Goal: Task Accomplishment & Management: Complete application form

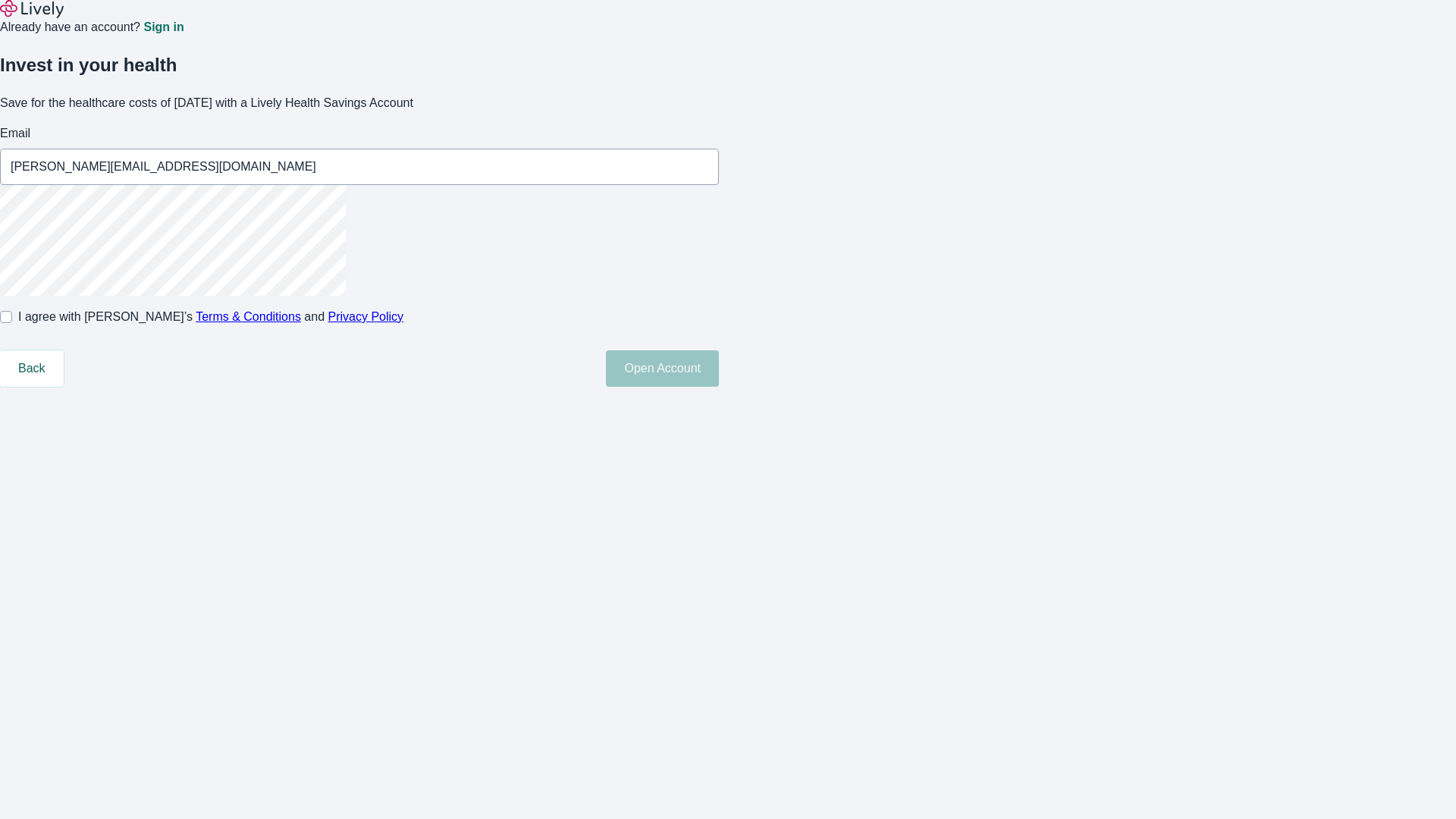
click at [12, 323] on input "I agree with Lively’s Terms & Conditions and Privacy Policy" at bounding box center [5, 317] width 12 height 12
checkbox input "true"
click at [718, 387] on button "Open Account" at bounding box center [663, 369] width 113 height 37
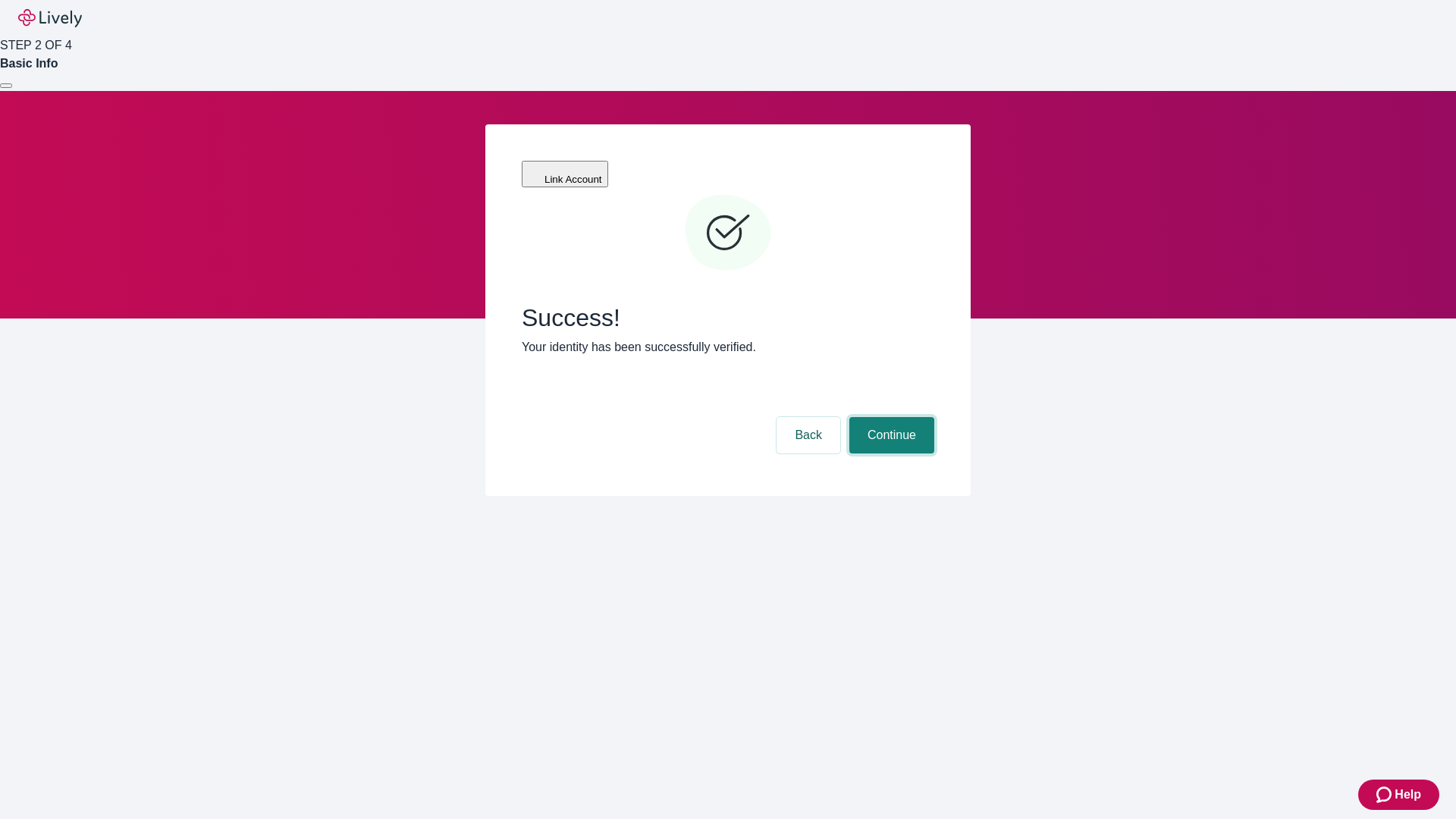
click at [889, 417] on button "Continue" at bounding box center [891, 436] width 85 height 37
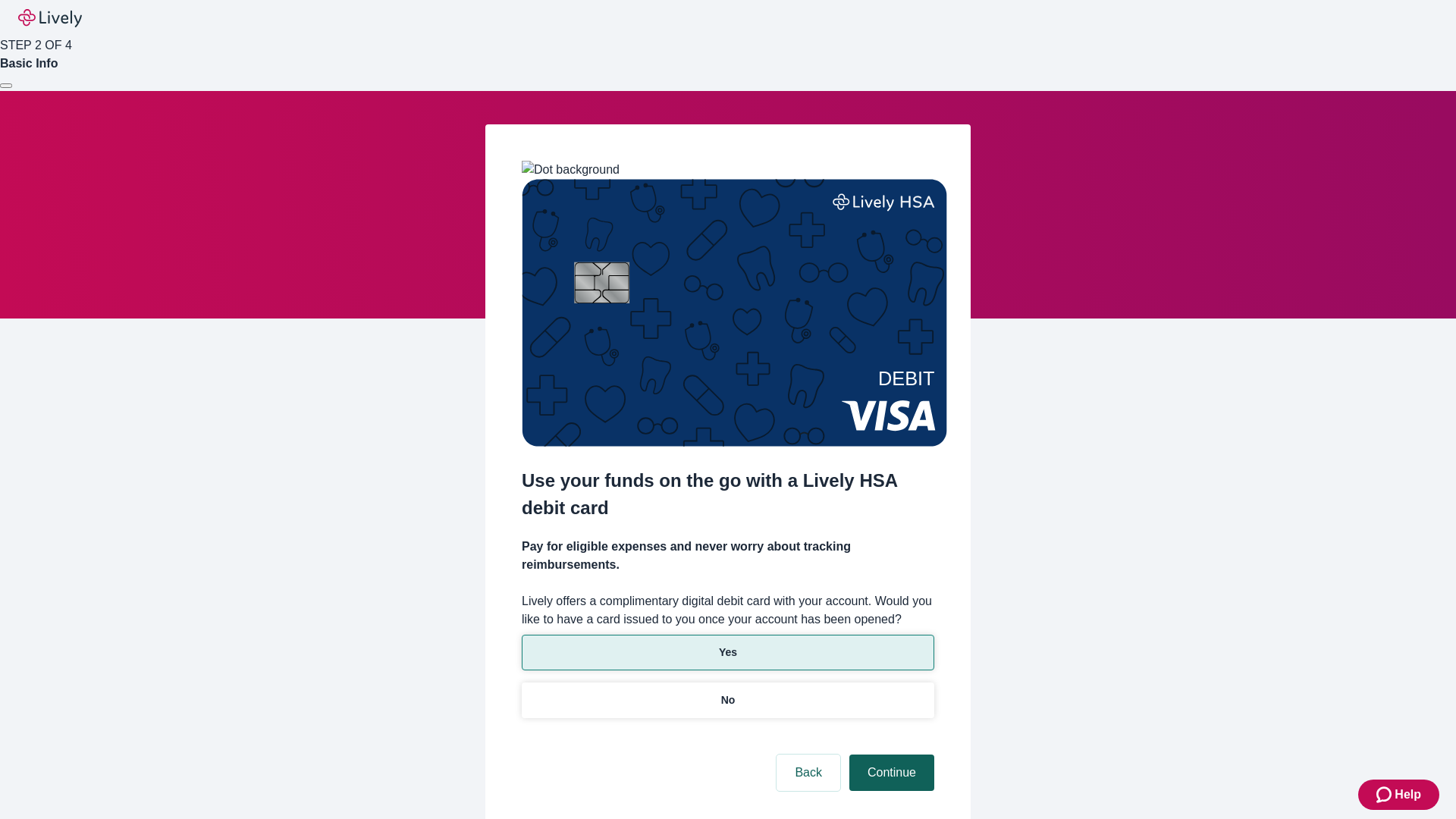
click at [728, 645] on p "Yes" at bounding box center [728, 652] width 18 height 16
click at [889, 754] on button "Continue" at bounding box center [891, 772] width 85 height 37
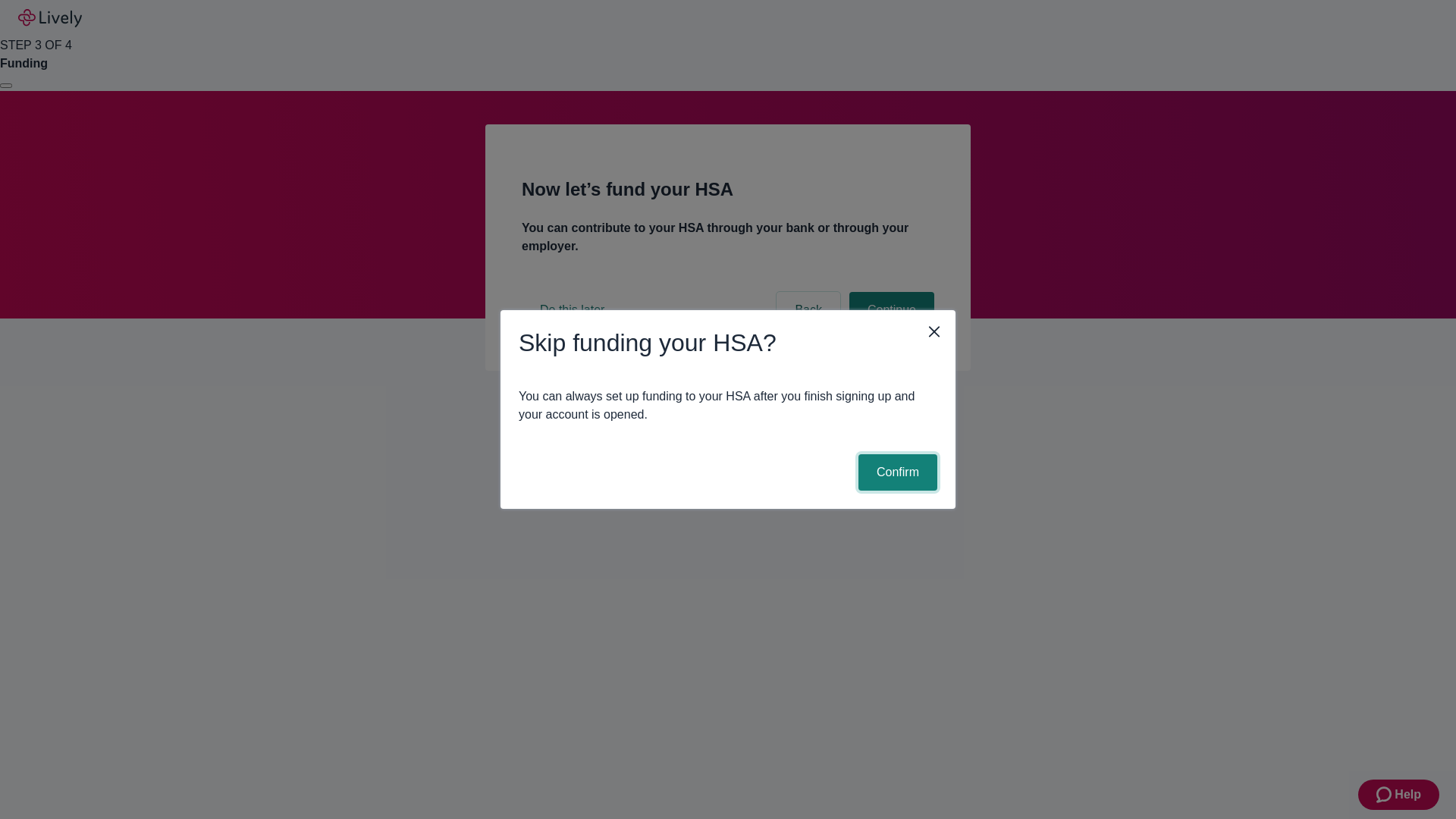
click at [896, 472] on button "Confirm" at bounding box center [897, 473] width 79 height 37
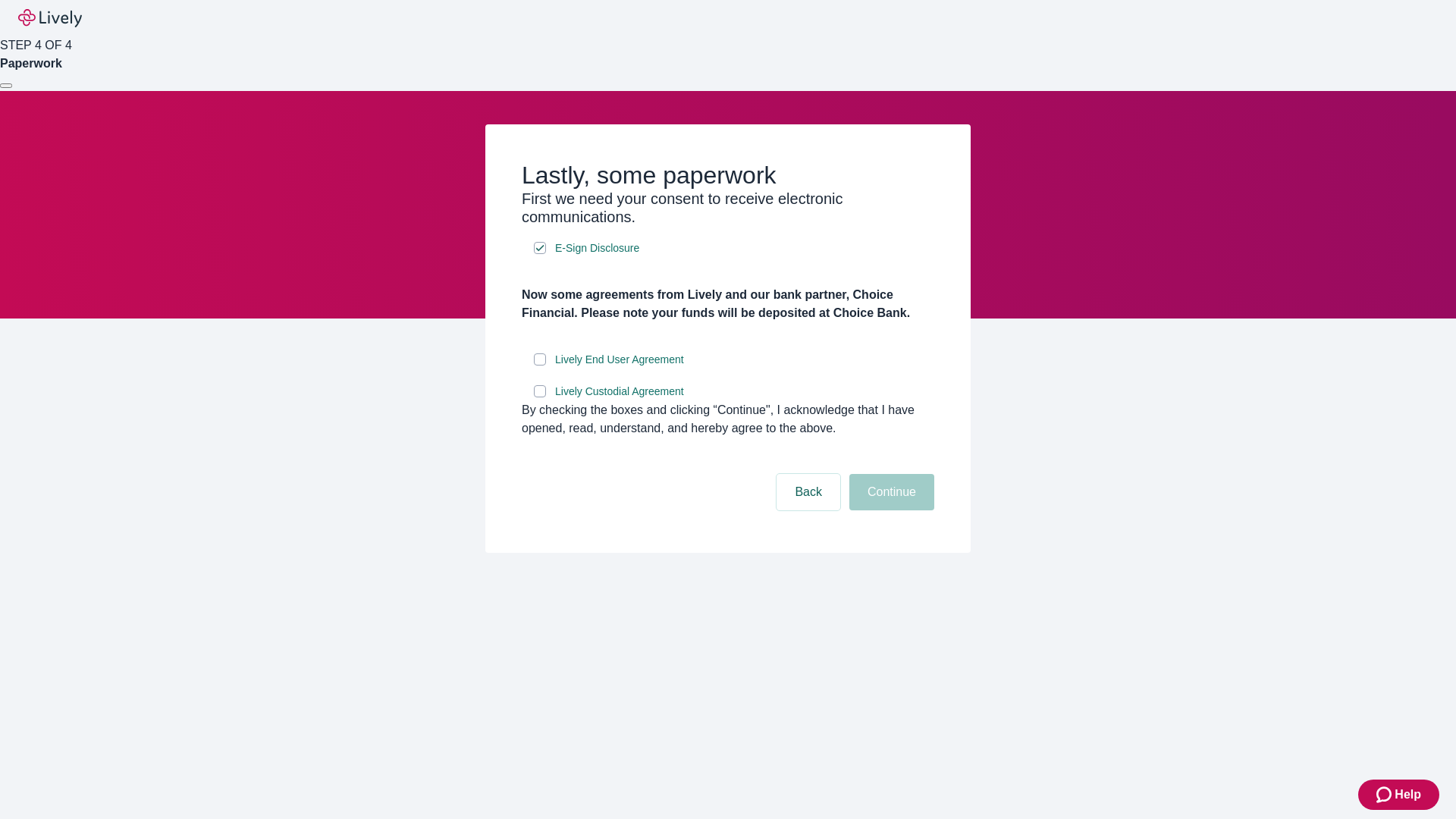
click at [539, 365] on input "Lively End User Agreement" at bounding box center [539, 359] width 12 height 12
checkbox input "true"
click at [539, 397] on input "Lively Custodial Agreement" at bounding box center [539, 391] width 12 height 12
checkbox input "true"
click at [889, 510] on button "Continue" at bounding box center [891, 492] width 85 height 37
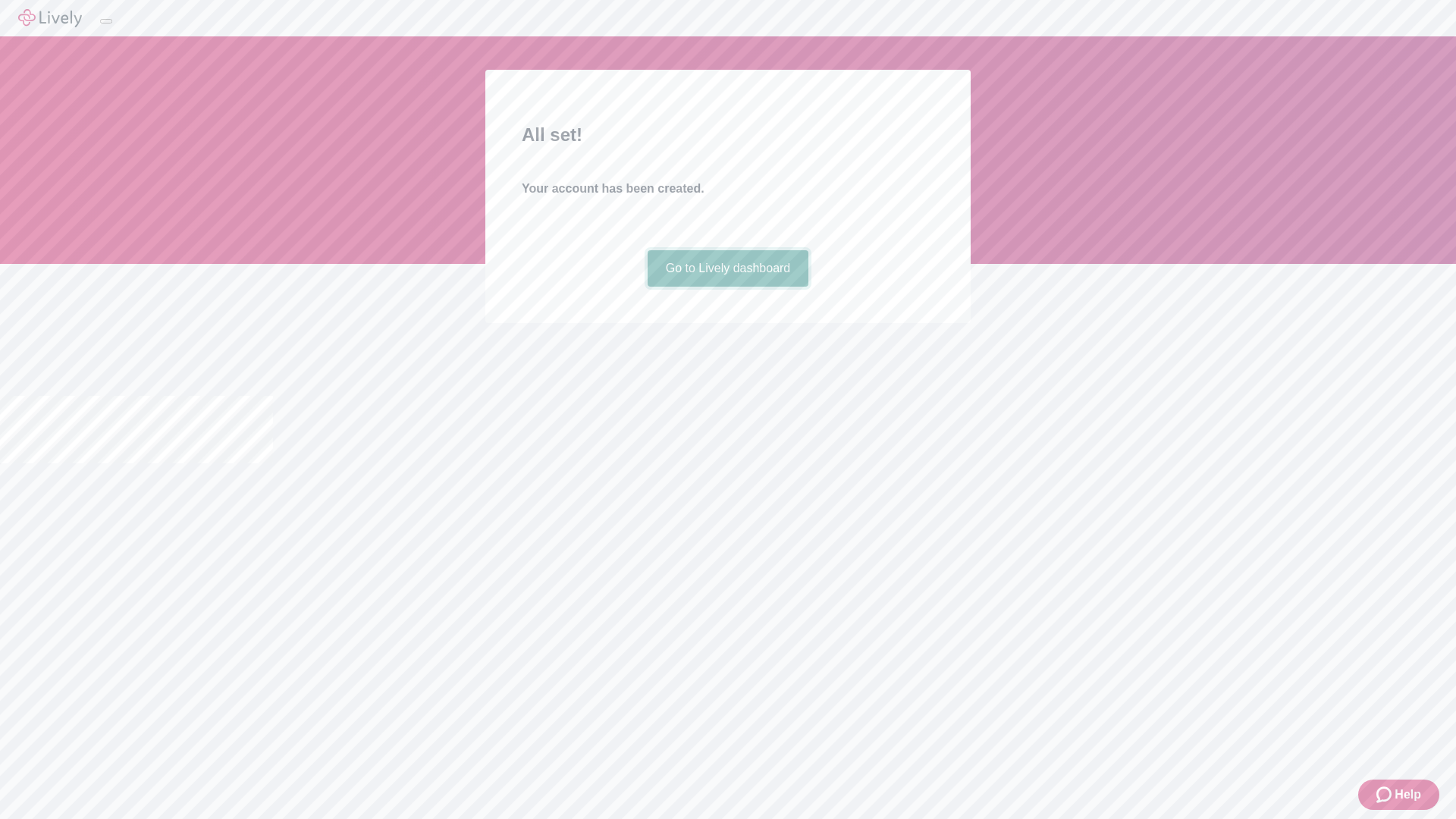
click at [728, 287] on link "Go to Lively dashboard" at bounding box center [728, 268] width 162 height 37
